Goal: Task Accomplishment & Management: Manage account settings

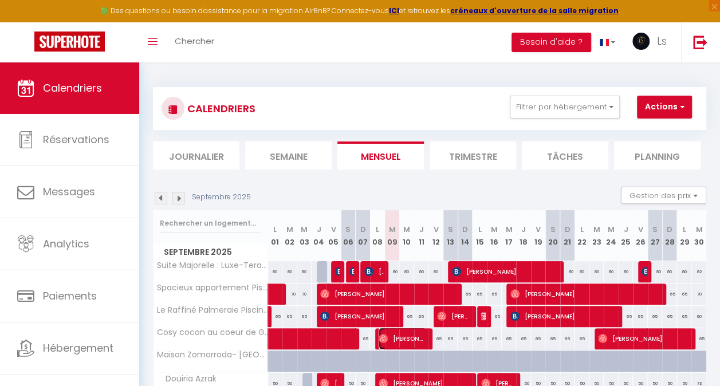
click at [396, 341] on span "Kévin Berger" at bounding box center [402, 339] width 48 height 22
select select "OK"
select select "1"
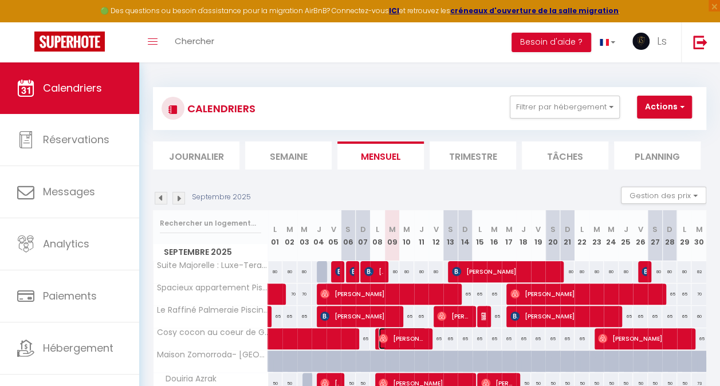
select select "1"
select select
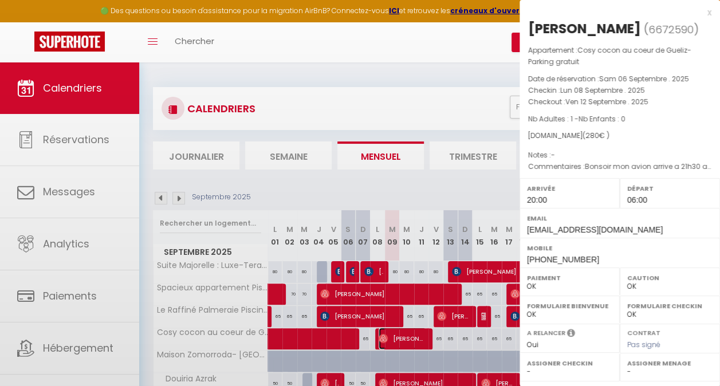
select select "35369"
select select "36260"
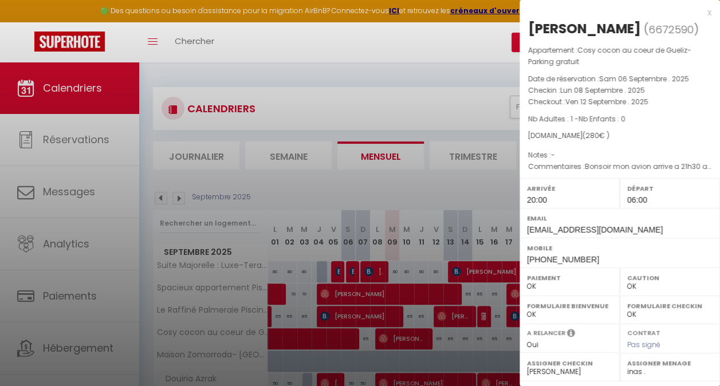
click at [461, 93] on div at bounding box center [360, 193] width 720 height 386
